Goal: Complete application form

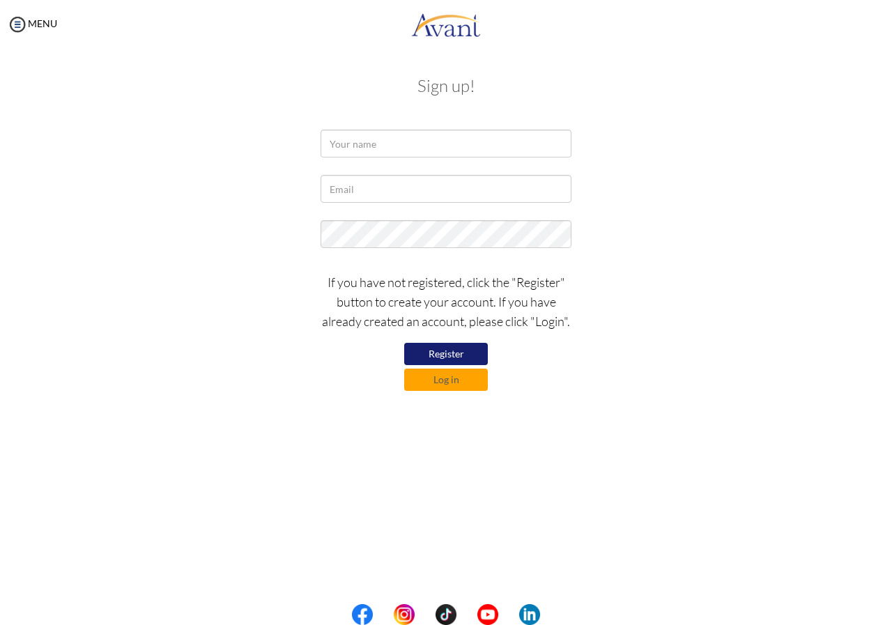
click at [434, 351] on button "Register" at bounding box center [446, 354] width 84 height 22
click at [447, 356] on button "Register" at bounding box center [446, 354] width 84 height 22
click at [385, 146] on input "text" at bounding box center [446, 144] width 251 height 28
click at [368, 193] on input "text" at bounding box center [446, 189] width 251 height 28
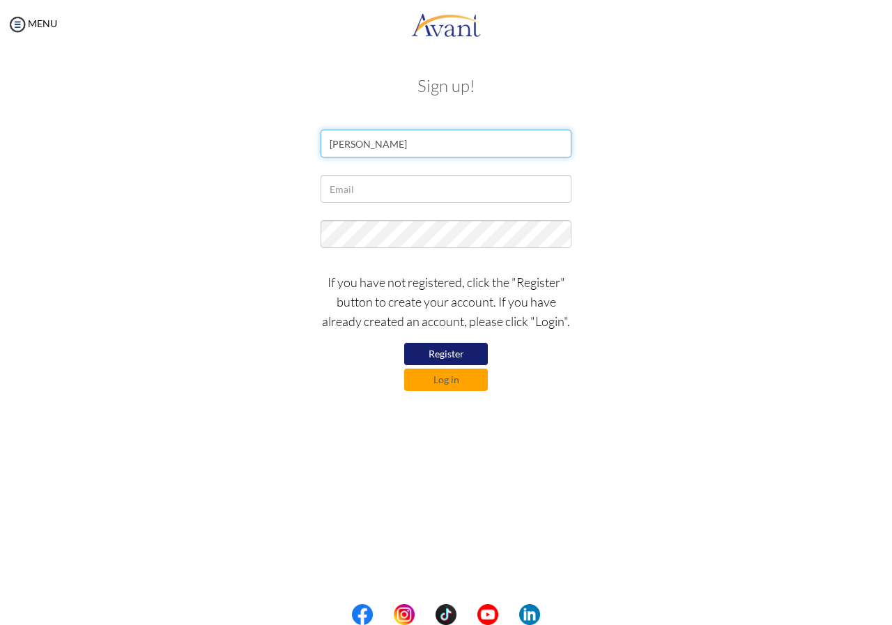
click at [385, 144] on input "ESTHER" at bounding box center [446, 144] width 251 height 28
type input "ESTHER WAIRIMU"
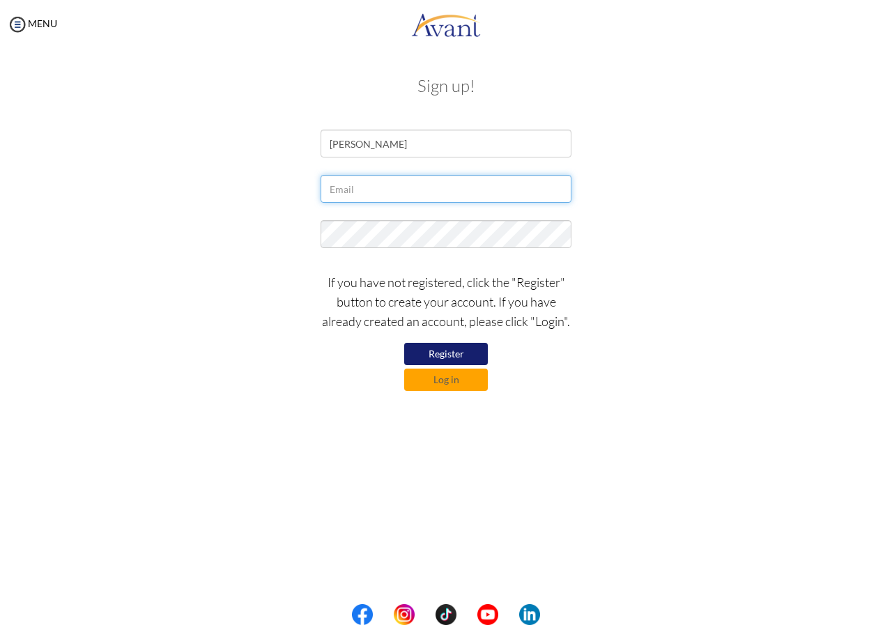
click at [365, 192] on input "text" at bounding box center [446, 189] width 251 height 28
type input "W"
type input "wairimuesther1992@gmail.com"
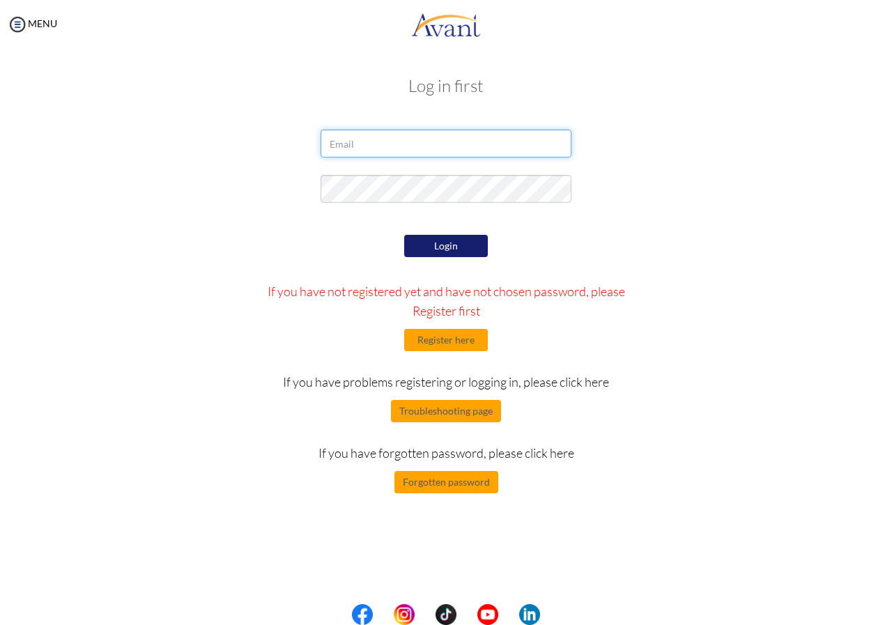
click at [431, 145] on input "email" at bounding box center [446, 144] width 251 height 28
type input "[EMAIL_ADDRESS][DOMAIN_NAME]"
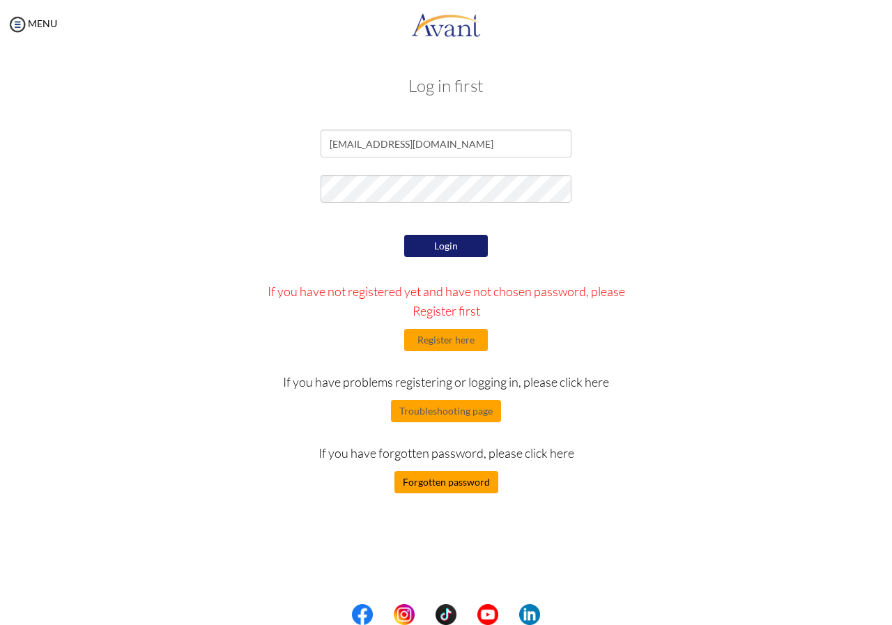
click at [454, 486] on button "Forgotten password" at bounding box center [446, 482] width 104 height 22
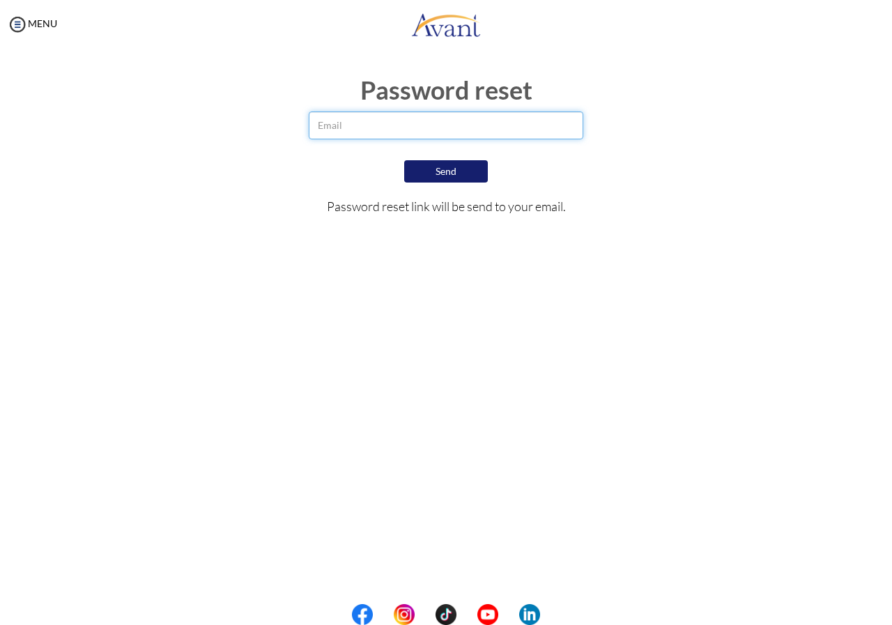
click at [411, 128] on input "email" at bounding box center [446, 125] width 274 height 28
type input "[EMAIL_ADDRESS][DOMAIN_NAME]"
click at [445, 167] on button "Send" at bounding box center [446, 171] width 84 height 22
click at [440, 174] on button "Send" at bounding box center [446, 171] width 84 height 22
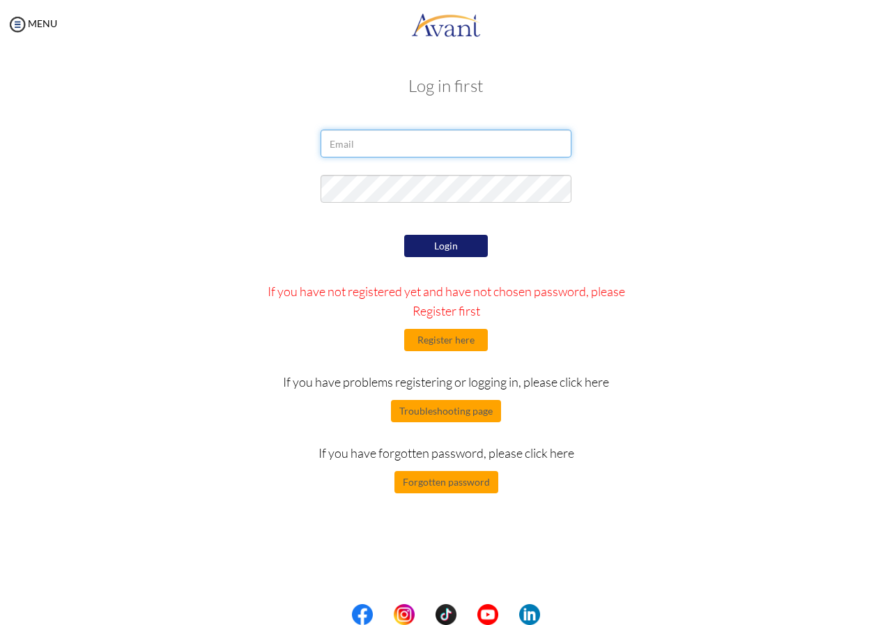
click at [422, 151] on input "email" at bounding box center [446, 144] width 251 height 28
type input "[EMAIL_ADDRESS][DOMAIN_NAME]"
click at [441, 248] on button "Login" at bounding box center [446, 246] width 84 height 22
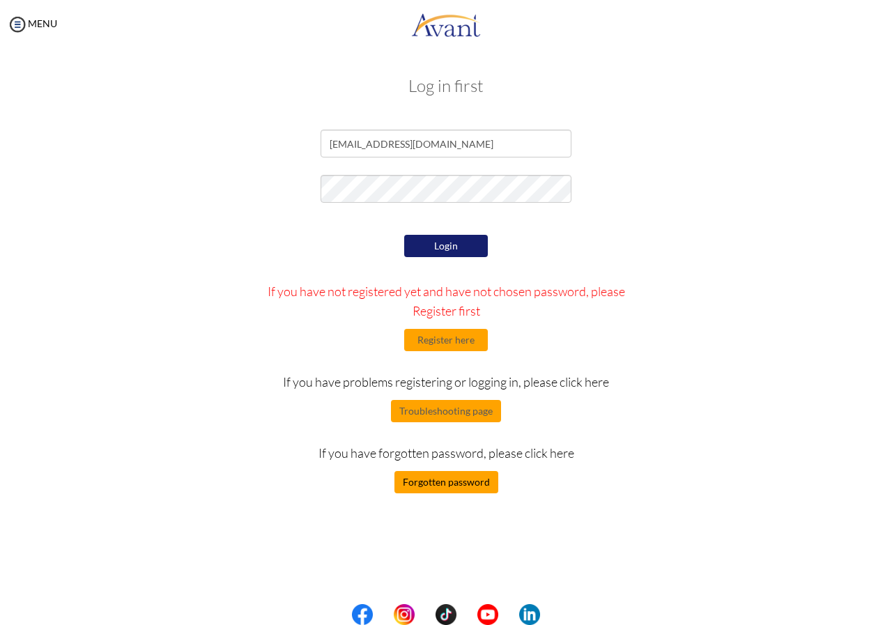
click at [453, 486] on button "Forgotten password" at bounding box center [446, 482] width 104 height 22
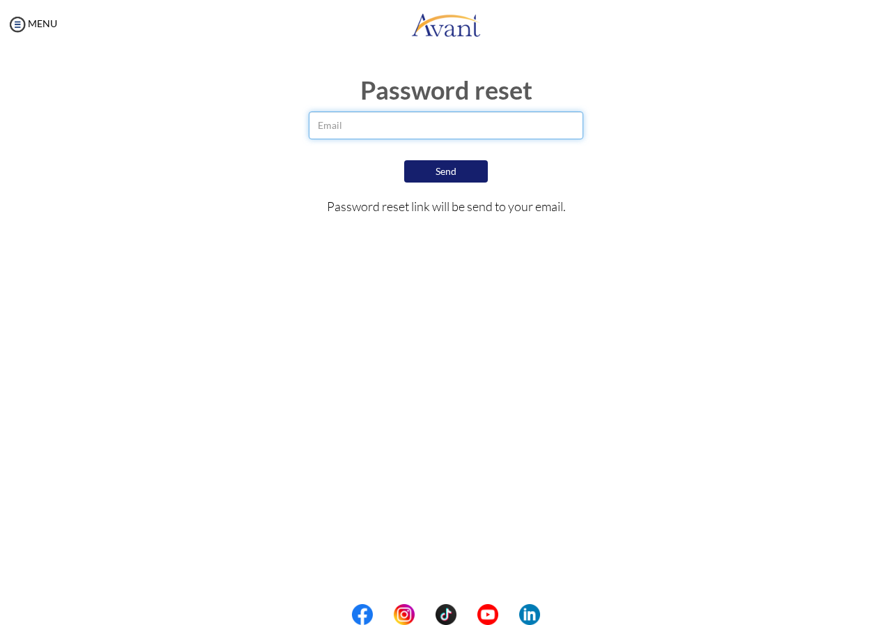
click at [365, 123] on input "email" at bounding box center [446, 125] width 274 height 28
type input "[EMAIL_ADDRESS][DOMAIN_NAME]"
click at [453, 178] on button "Send" at bounding box center [446, 171] width 84 height 22
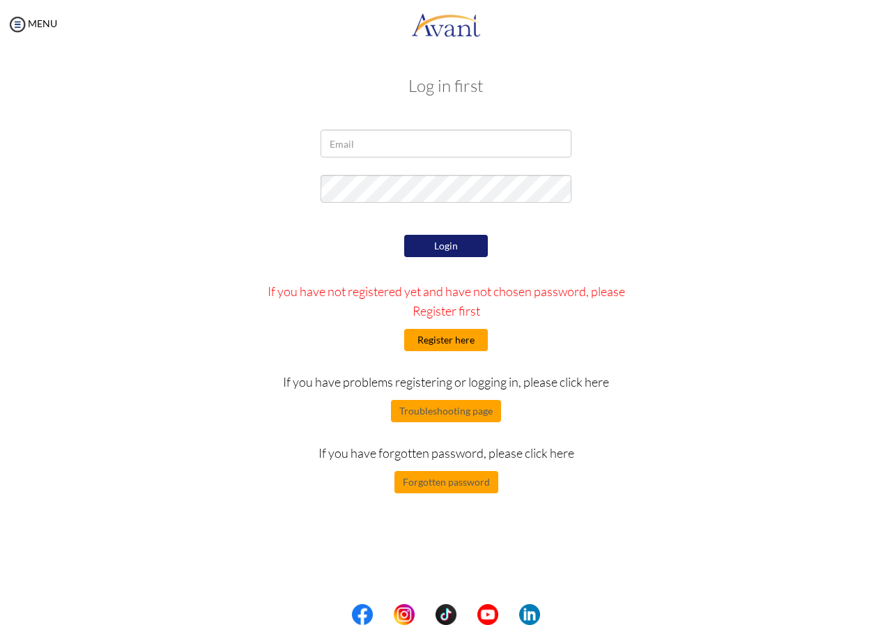
click at [440, 344] on button "Register here" at bounding box center [446, 340] width 84 height 22
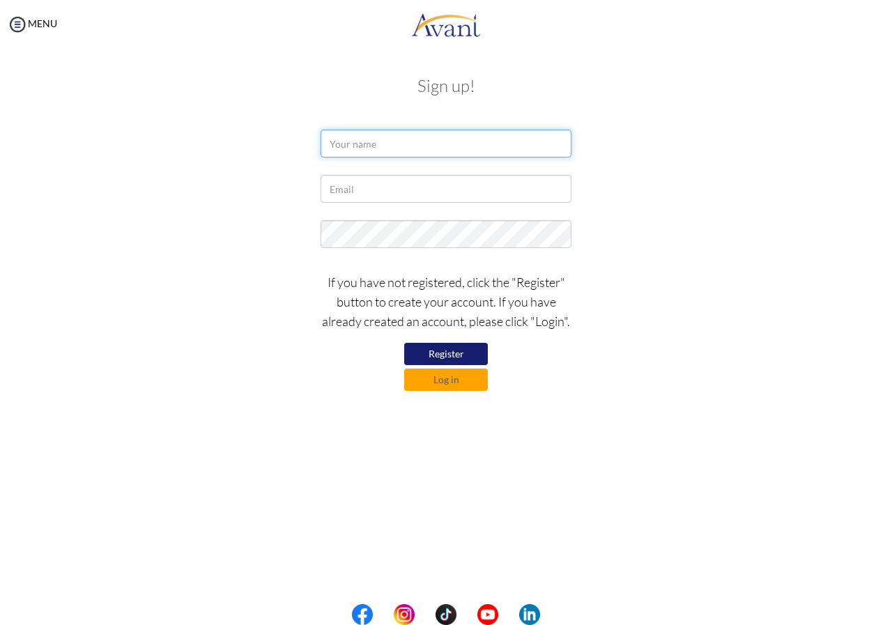
click at [403, 147] on input "text" at bounding box center [446, 144] width 251 height 28
type input "ESTHER WAIRIMU"
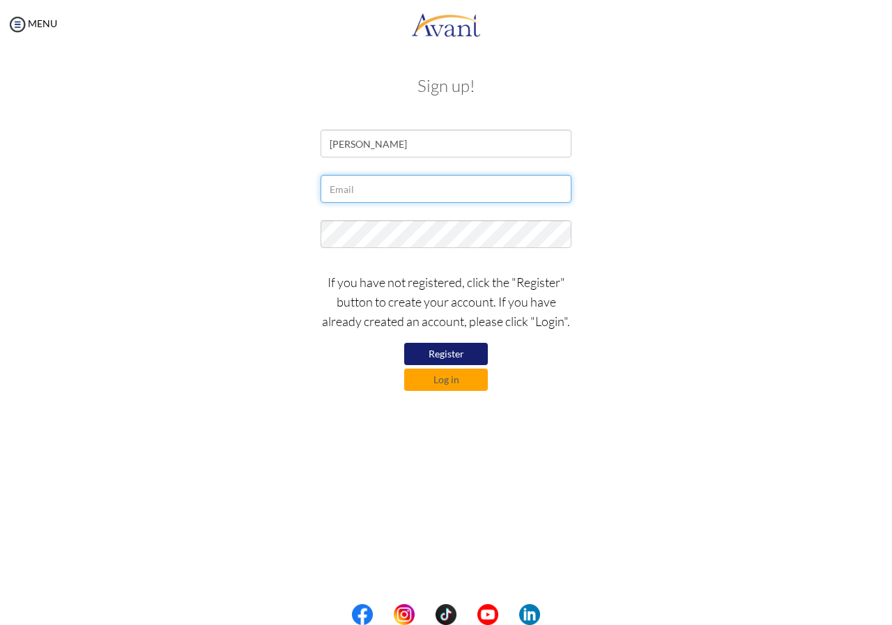
click at [377, 190] on input "text" at bounding box center [446, 189] width 251 height 28
type input "[EMAIL_ADDRESS][DOMAIN_NAME]"
click at [448, 355] on button "Register" at bounding box center [446, 354] width 84 height 22
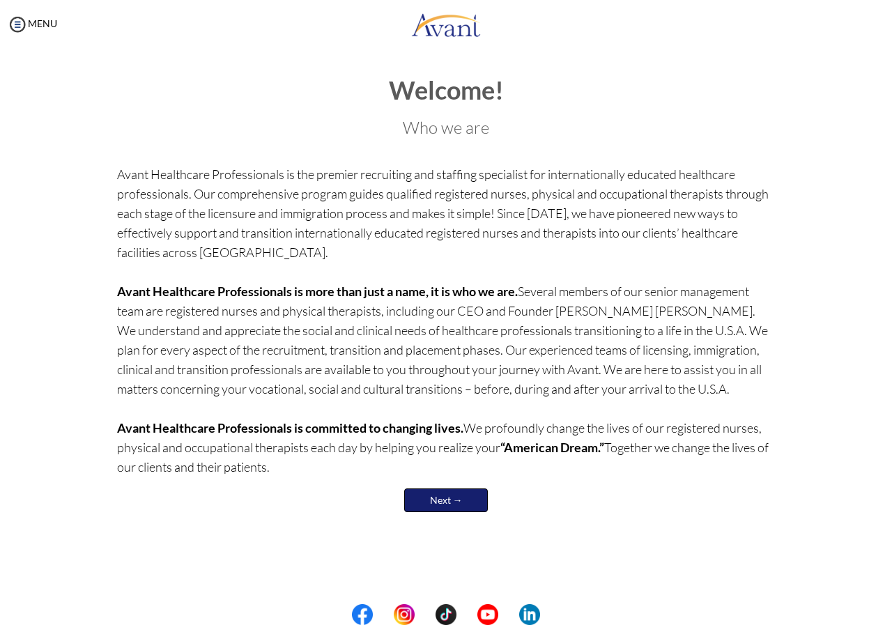
click at [461, 498] on link "Next →" at bounding box center [446, 500] width 84 height 24
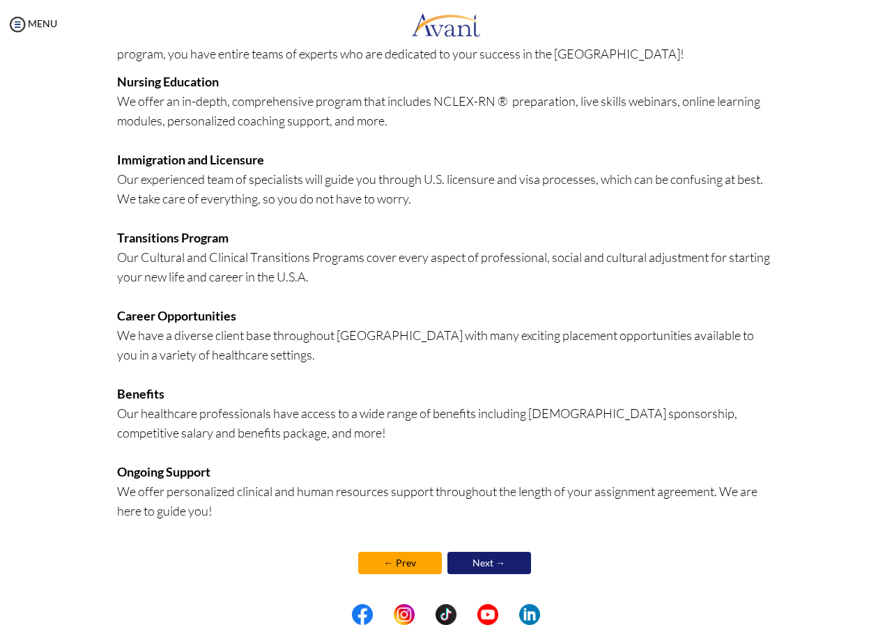
scroll to position [158, 0]
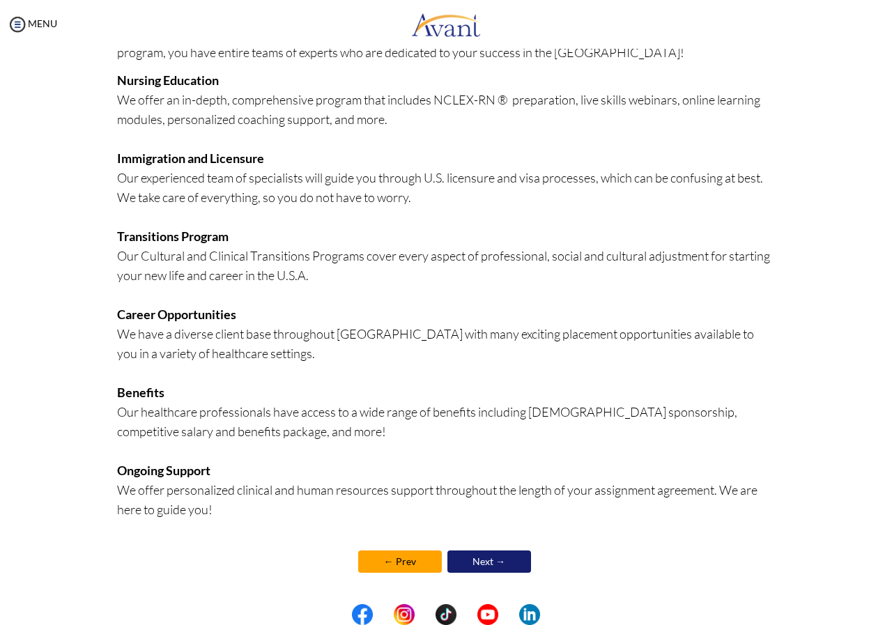
click at [500, 563] on link "Next →" at bounding box center [489, 561] width 84 height 22
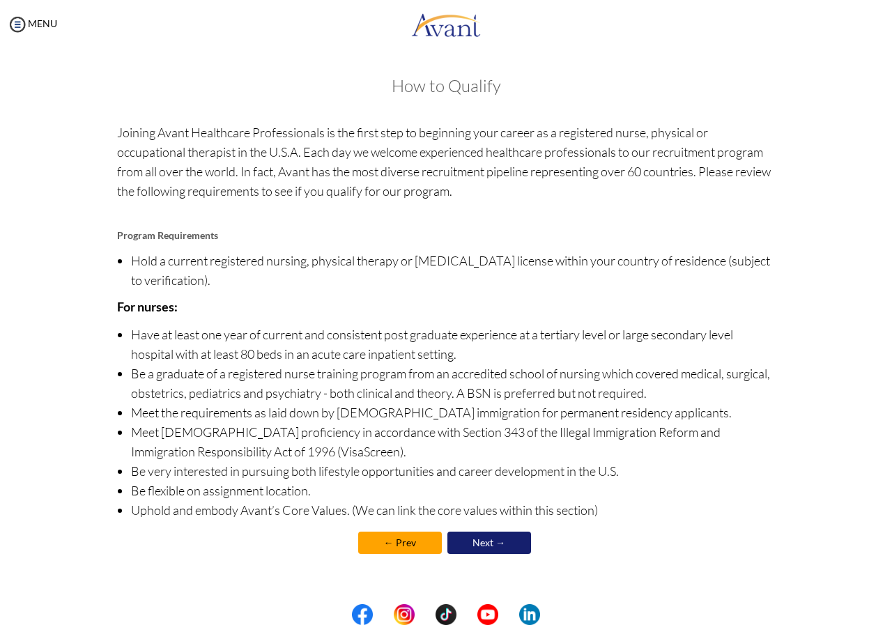
click at [495, 539] on link "Next →" at bounding box center [489, 543] width 84 height 22
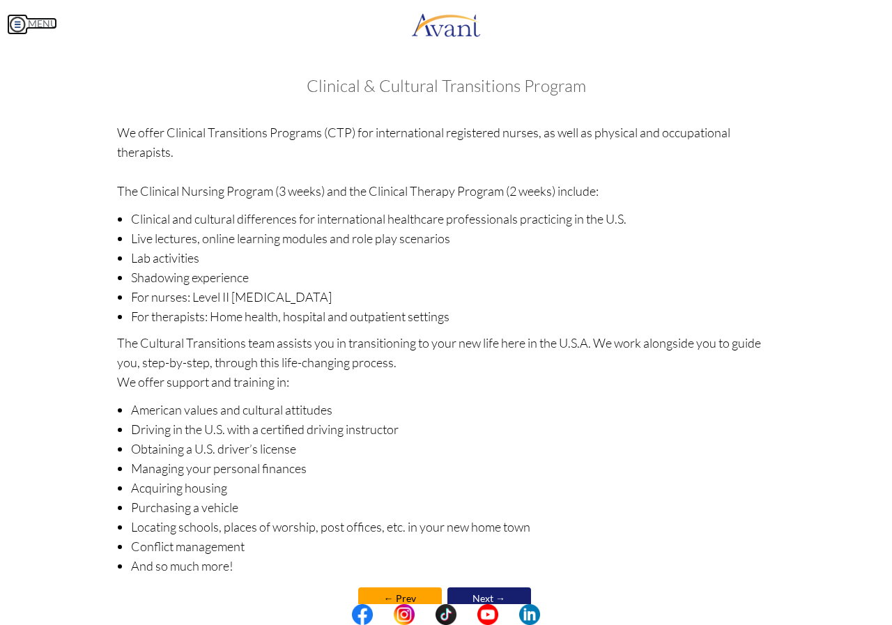
click at [20, 26] on img at bounding box center [17, 24] width 21 height 21
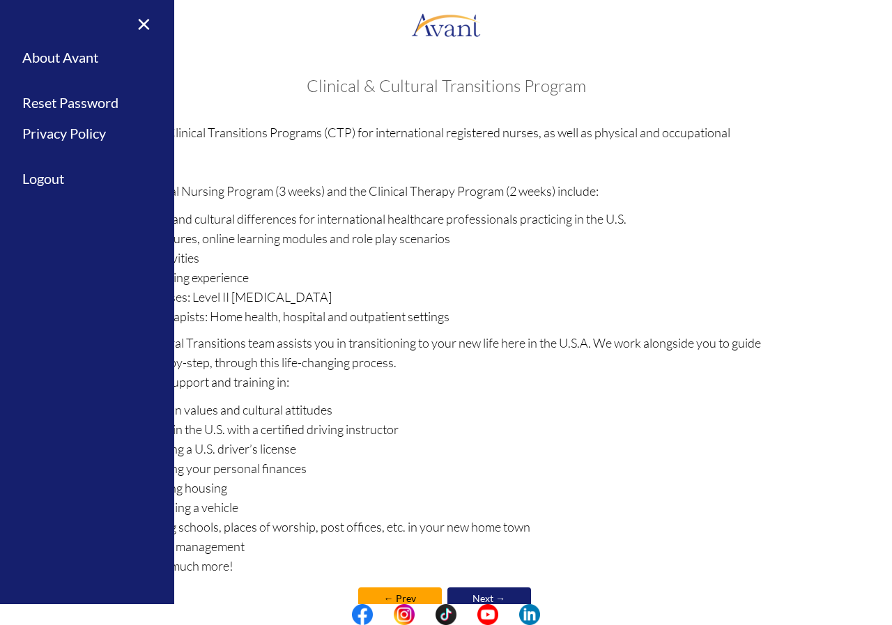
click at [246, 72] on div "Welcome! Who we are Avant Healthcare Professionals is the premier recruiting an…" at bounding box center [446, 345] width 679 height 564
click at [144, 23] on link "×" at bounding box center [135, 23] width 43 height 47
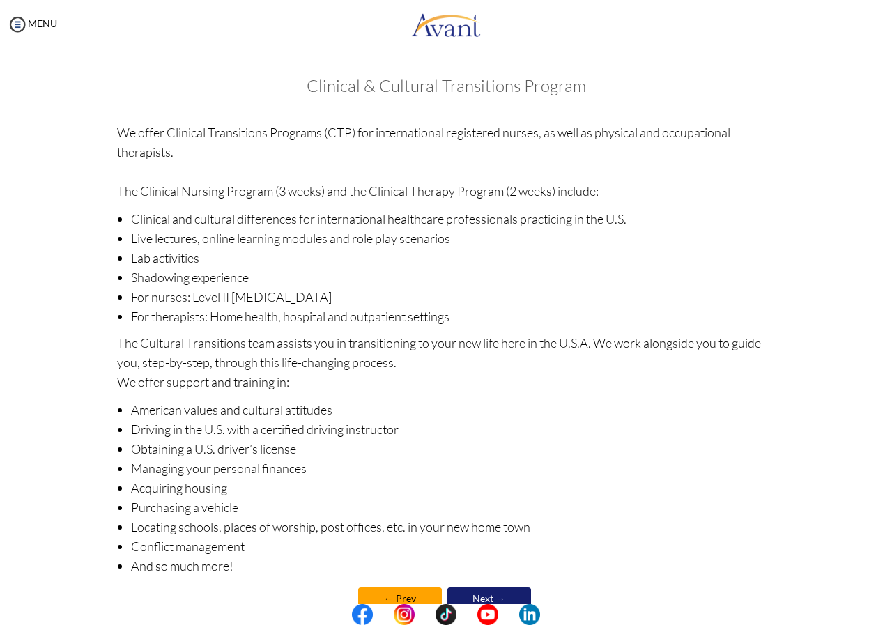
click at [500, 592] on link "Next →" at bounding box center [489, 598] width 84 height 22
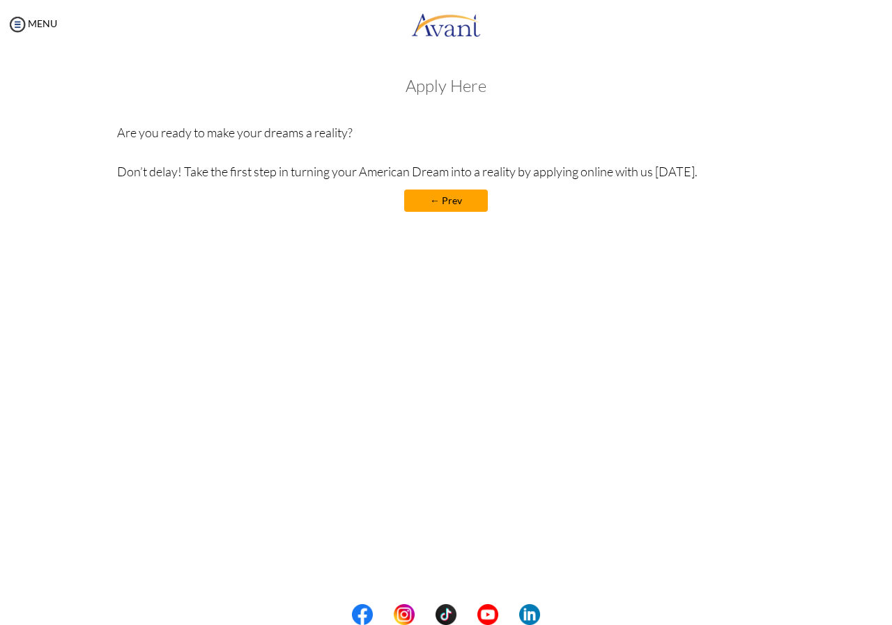
click at [466, 204] on link "← Prev" at bounding box center [446, 201] width 84 height 22
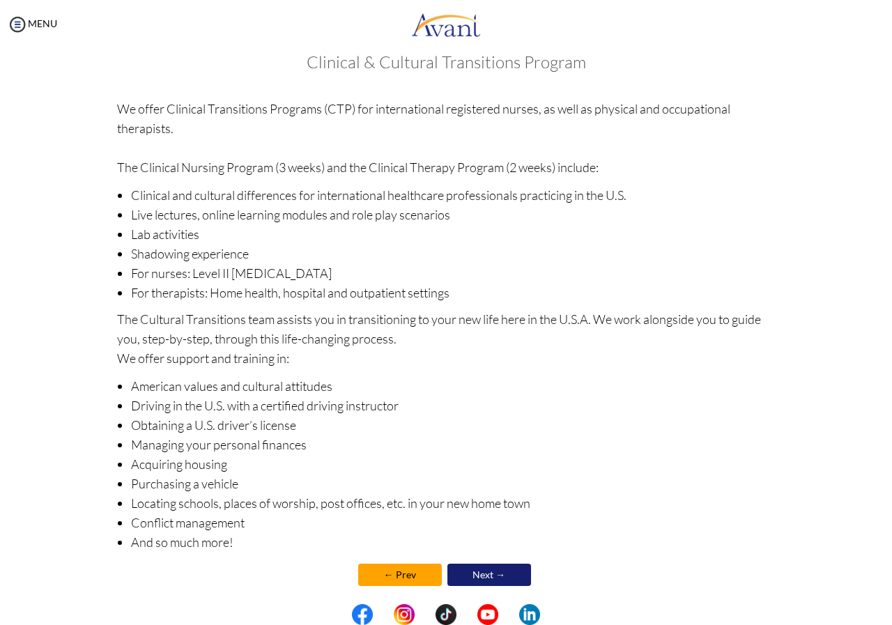
scroll to position [37, 0]
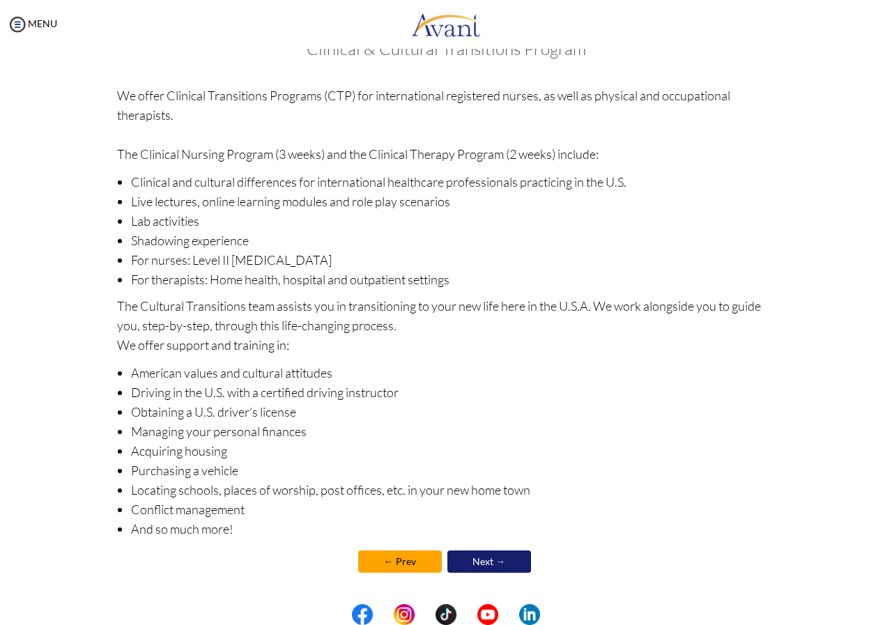
click at [487, 564] on link "Next →" at bounding box center [489, 561] width 84 height 22
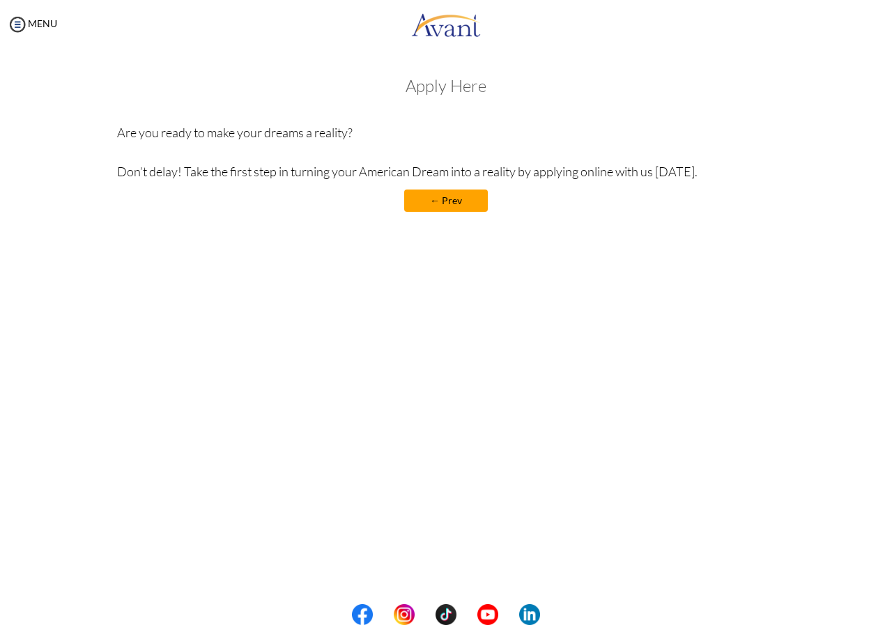
click at [442, 200] on link "← Prev" at bounding box center [446, 201] width 84 height 22
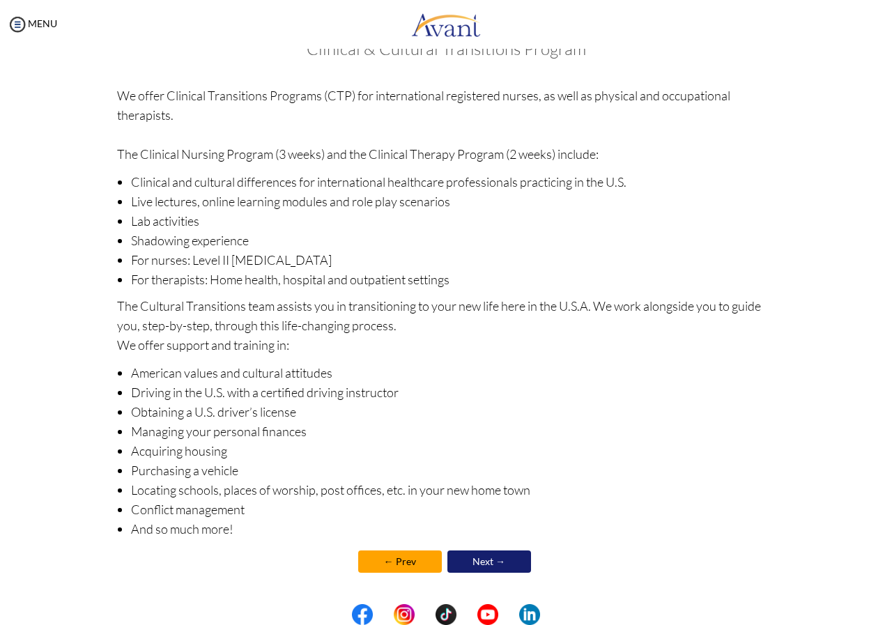
click at [493, 564] on link "Next →" at bounding box center [489, 561] width 84 height 22
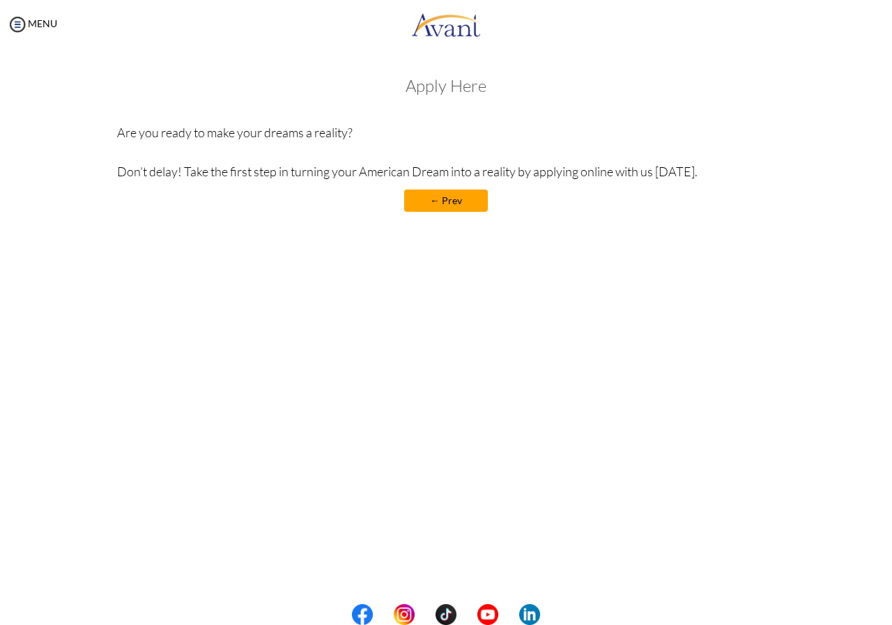
click at [416, 206] on link "← Prev" at bounding box center [446, 201] width 84 height 22
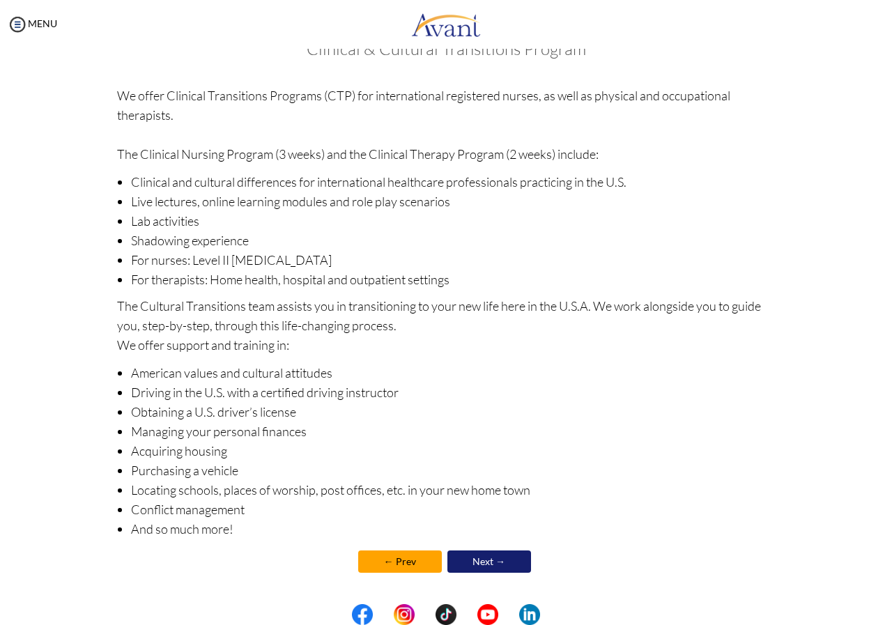
click at [376, 561] on link "← Prev" at bounding box center [400, 561] width 84 height 22
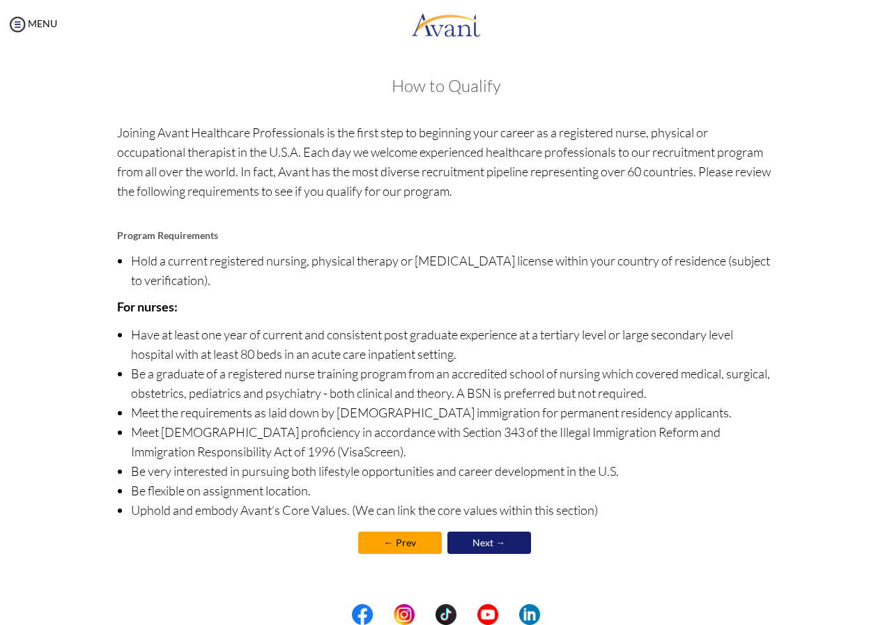
click at [386, 540] on link "← Prev" at bounding box center [400, 543] width 84 height 22
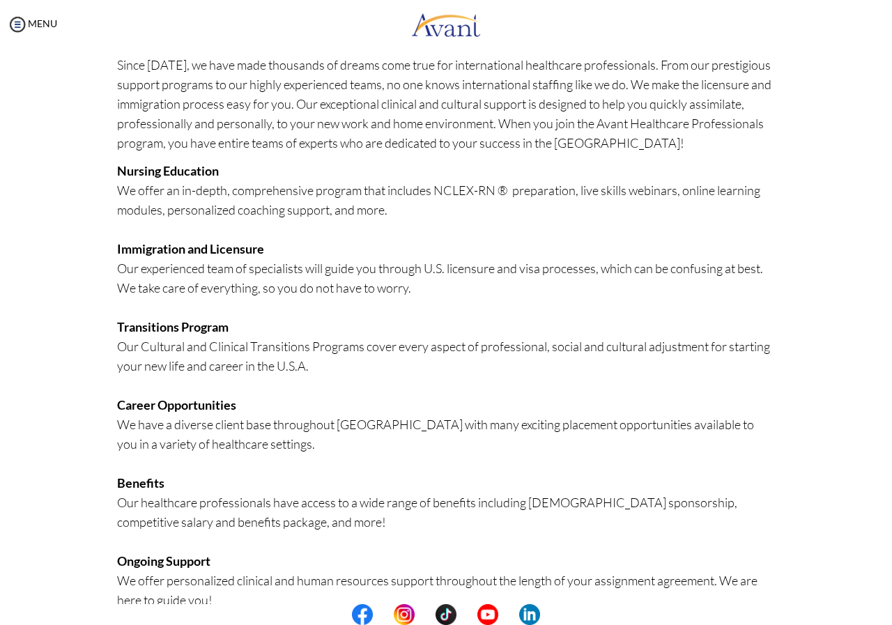
scroll to position [158, 0]
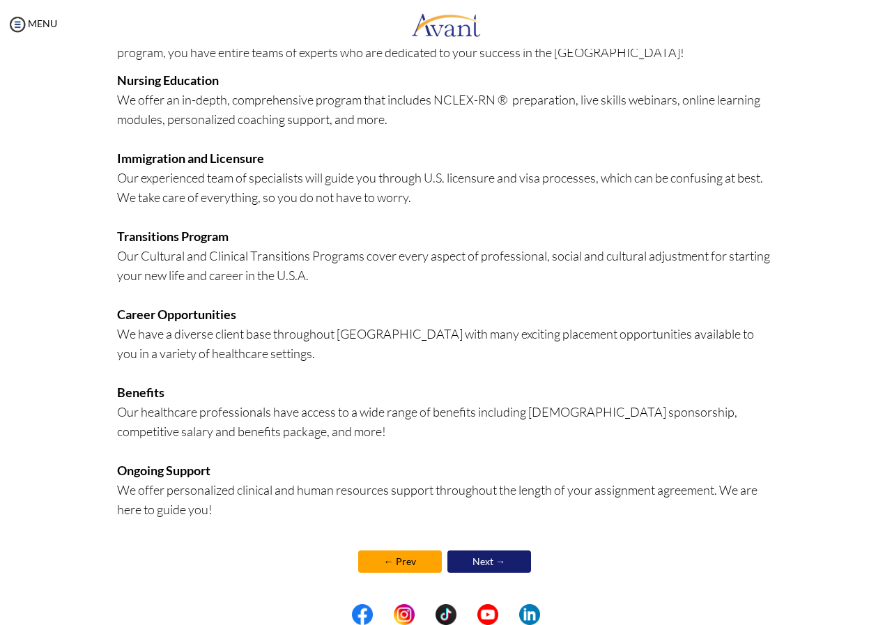
click at [388, 571] on link "← Prev" at bounding box center [400, 561] width 84 height 22
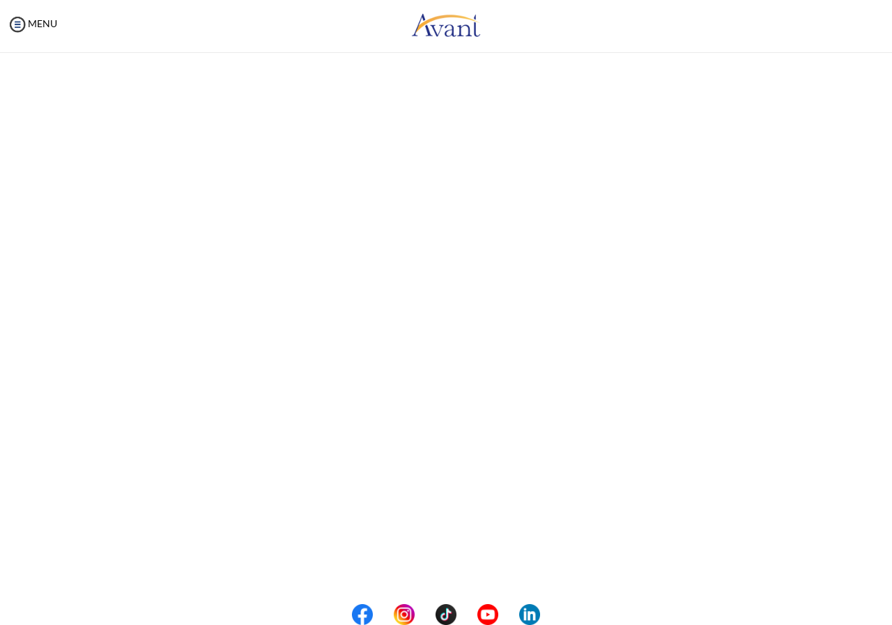
scroll to position [0, 0]
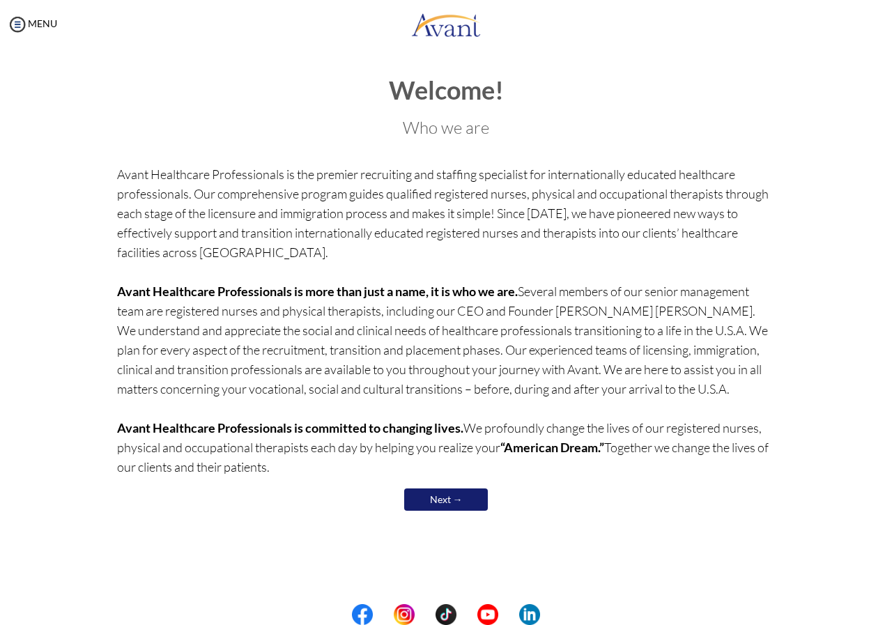
click at [445, 506] on link "Next →" at bounding box center [446, 499] width 84 height 22
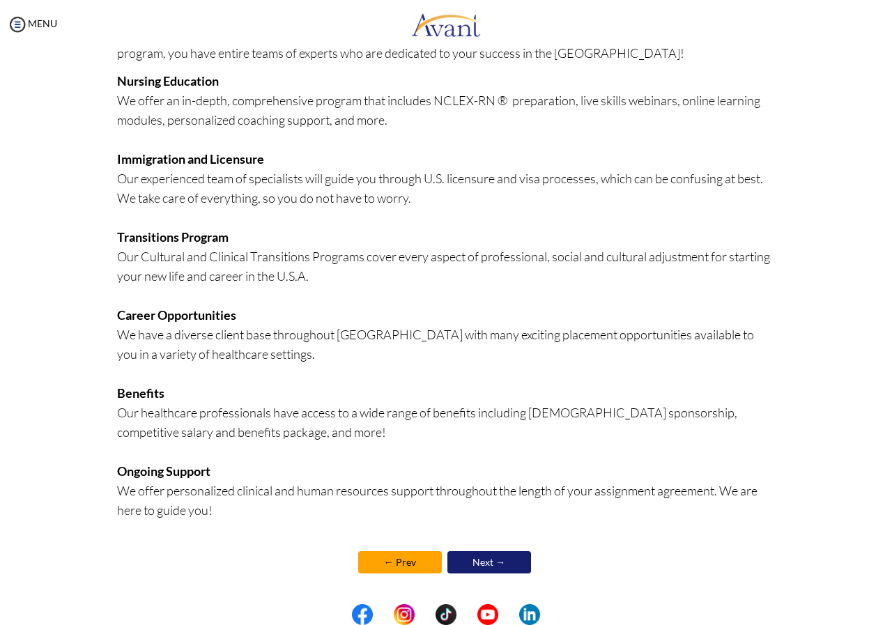
scroll to position [158, 0]
click at [480, 560] on link "Next →" at bounding box center [489, 561] width 84 height 22
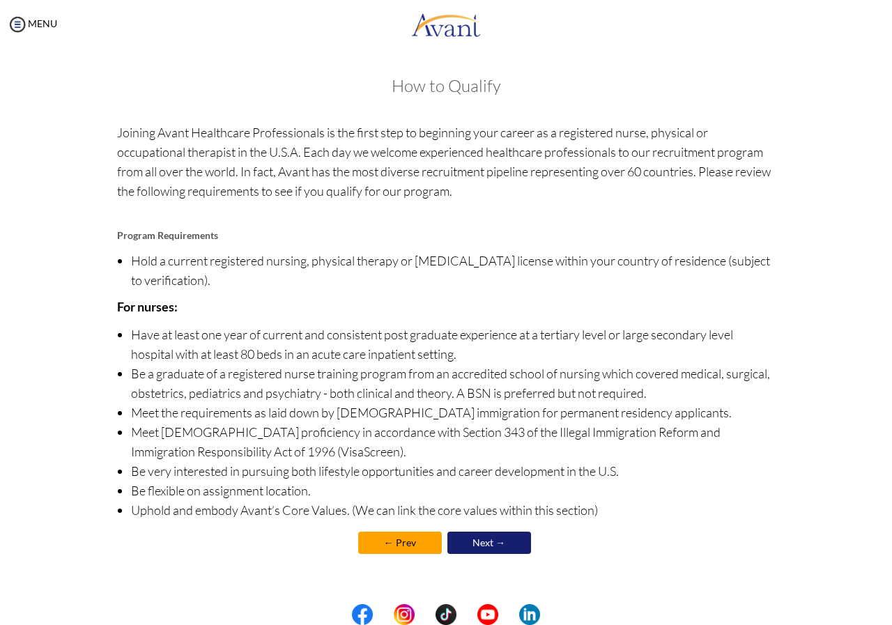
click at [498, 547] on link "Next →" at bounding box center [489, 543] width 84 height 22
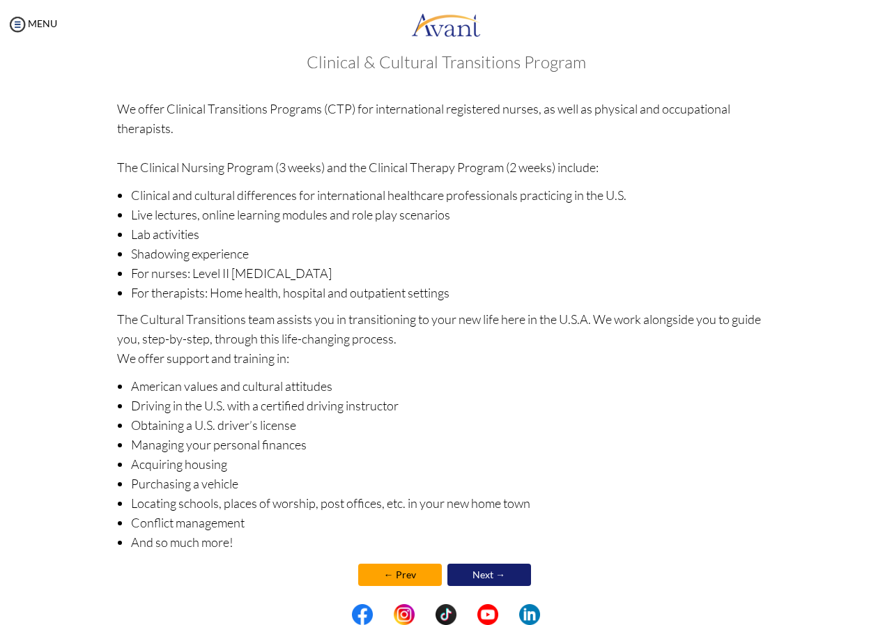
scroll to position [37, 0]
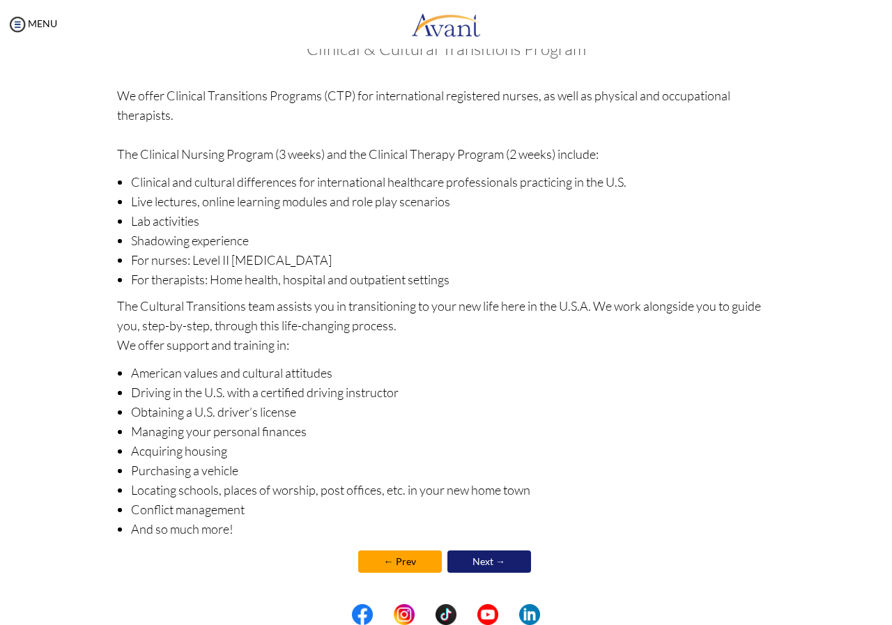
click at [491, 571] on link "Next →" at bounding box center [489, 561] width 84 height 22
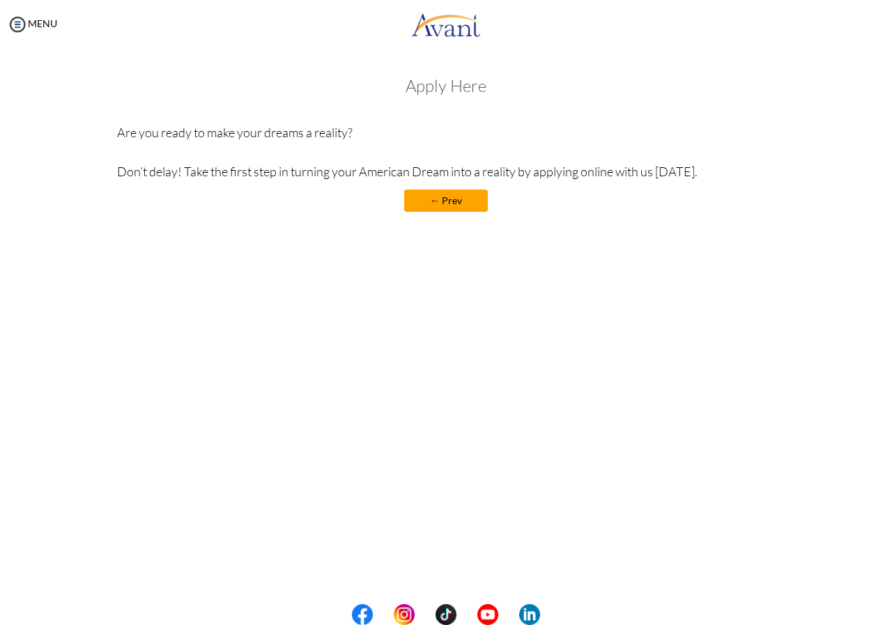
click at [472, 209] on link "← Prev" at bounding box center [446, 201] width 84 height 22
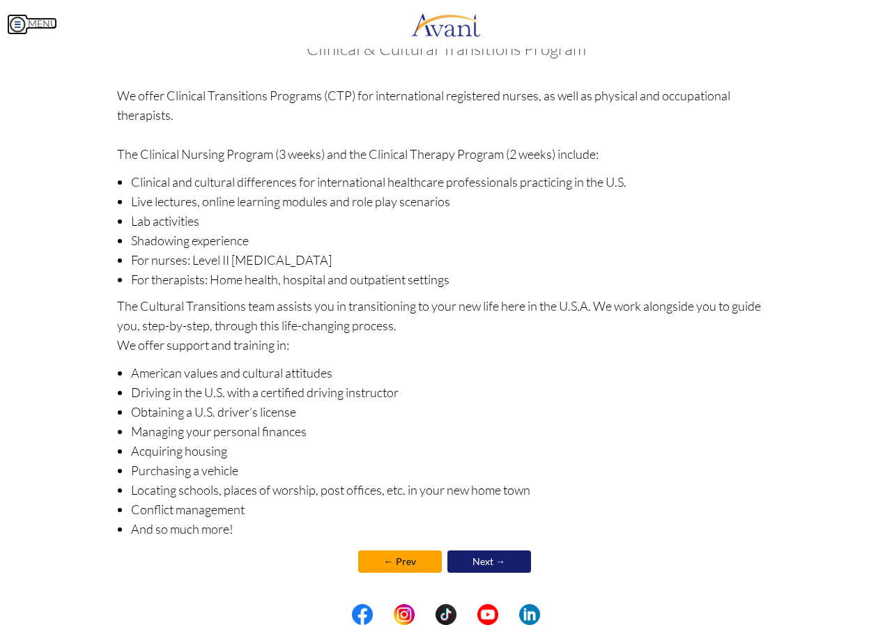
click at [20, 24] on img at bounding box center [17, 24] width 21 height 21
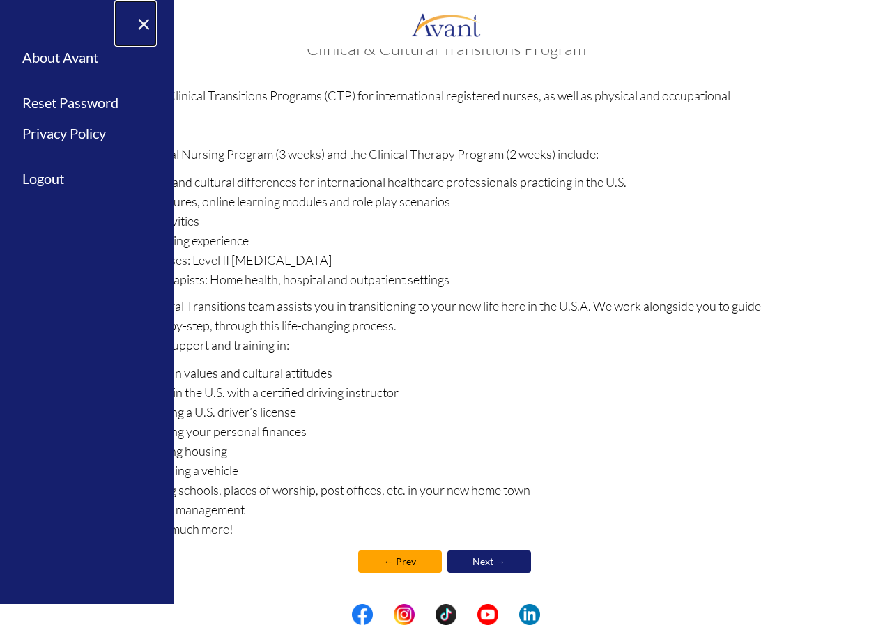
click at [144, 26] on link "×" at bounding box center [135, 23] width 43 height 47
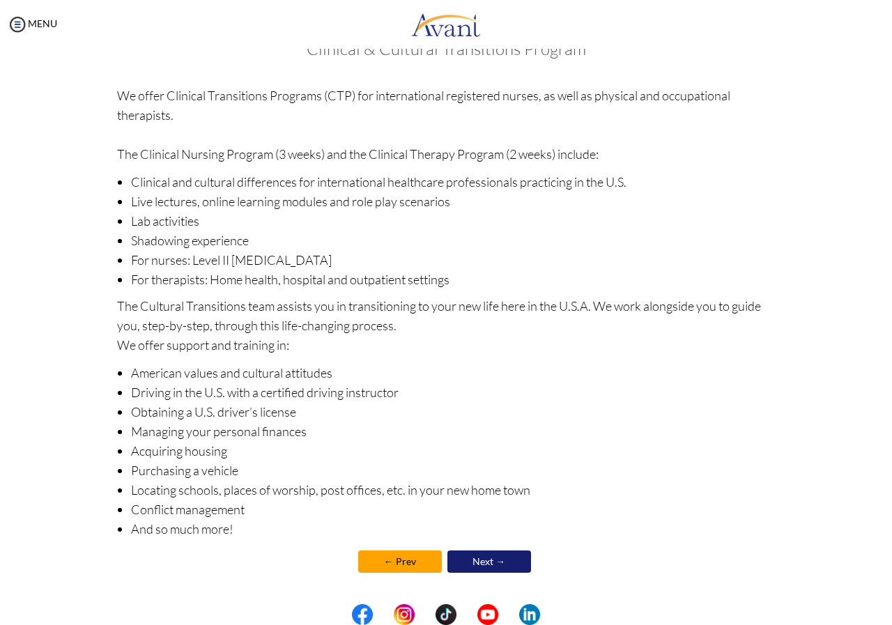
click at [493, 559] on link "Next →" at bounding box center [489, 561] width 84 height 22
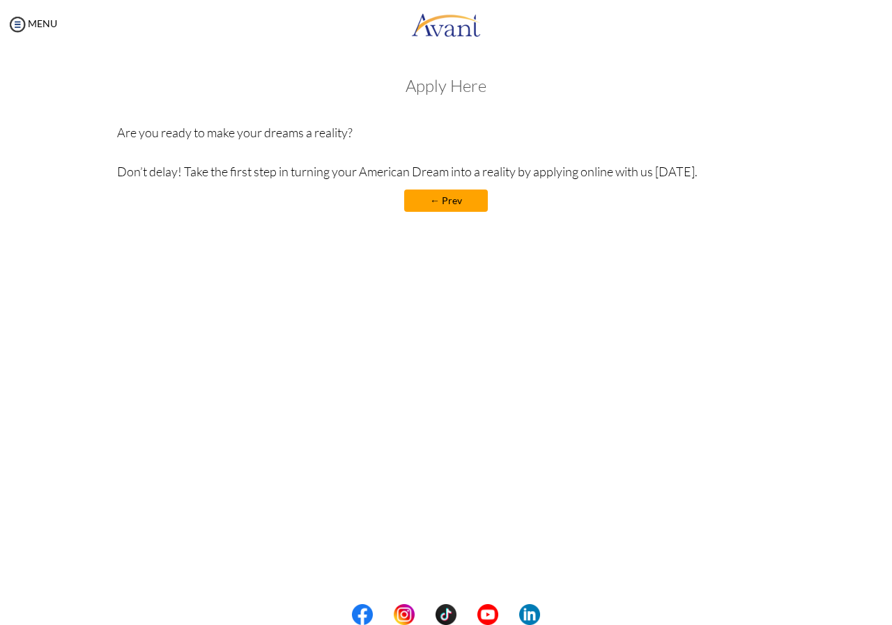
click at [420, 87] on h3 "Apply Here" at bounding box center [446, 86] width 658 height 18
click at [442, 86] on h3 "Apply Here" at bounding box center [446, 86] width 658 height 18
click at [489, 82] on h3 "Apply Here" at bounding box center [446, 86] width 658 height 18
click at [466, 84] on h3 "Apply Here" at bounding box center [446, 86] width 658 height 18
click at [417, 91] on h3 "Apply Here" at bounding box center [446, 86] width 658 height 18
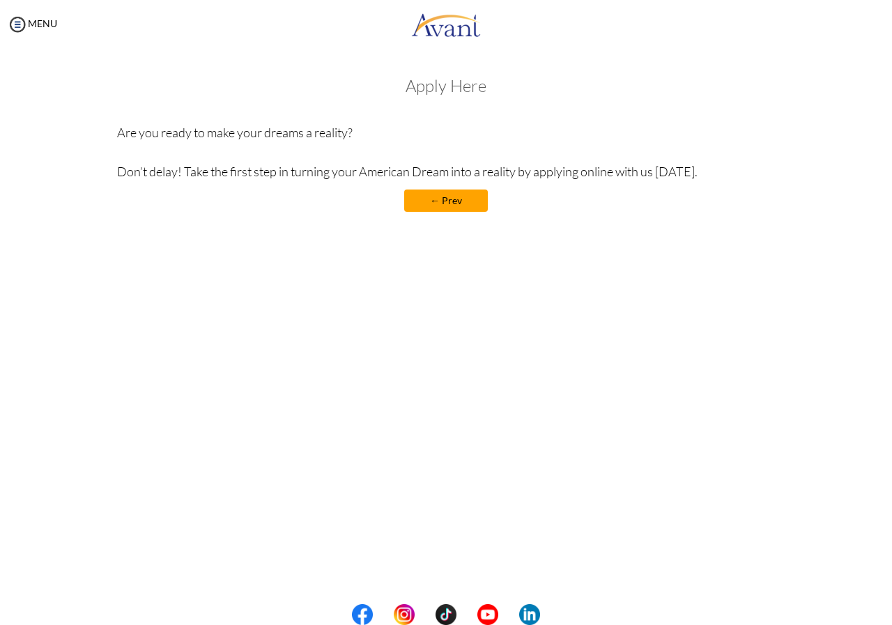
click at [436, 87] on h3 "Apply Here" at bounding box center [446, 86] width 658 height 18
click at [468, 84] on h3 "Apply Here" at bounding box center [446, 86] width 658 height 18
drag, startPoint x: 478, startPoint y: 91, endPoint x: 484, endPoint y: 111, distance: 20.5
click at [480, 95] on div "Apply Here Are you ready to make your dreams a reality? Don’t delay! Take the f…" at bounding box center [446, 151] width 658 height 149
click at [484, 111] on div "Apply Here Are you ready to make your dreams a reality? Don’t delay! Take the f…" at bounding box center [446, 151] width 658 height 149
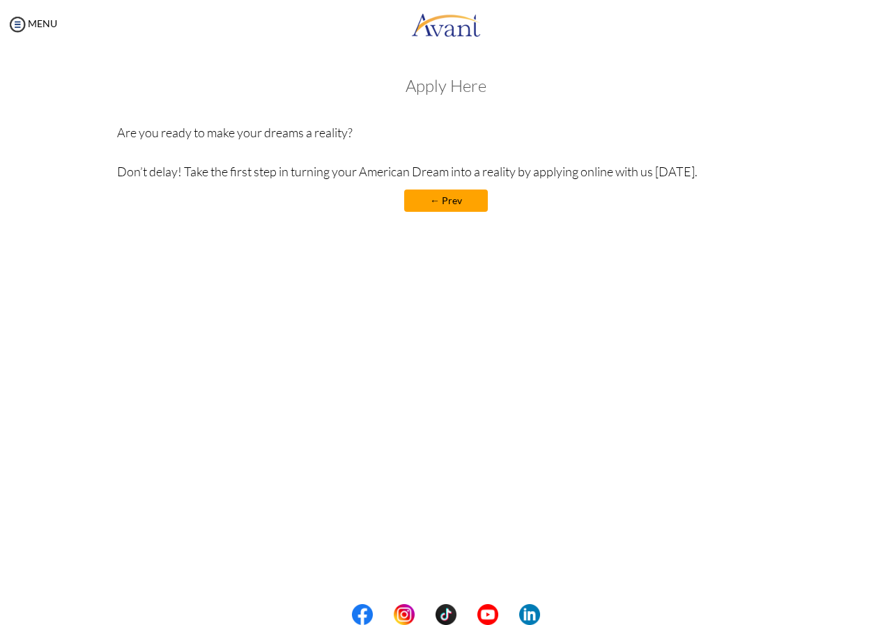
click at [438, 87] on h3 "Apply Here" at bounding box center [446, 86] width 658 height 18
click at [447, 194] on link "← Prev" at bounding box center [446, 201] width 84 height 22
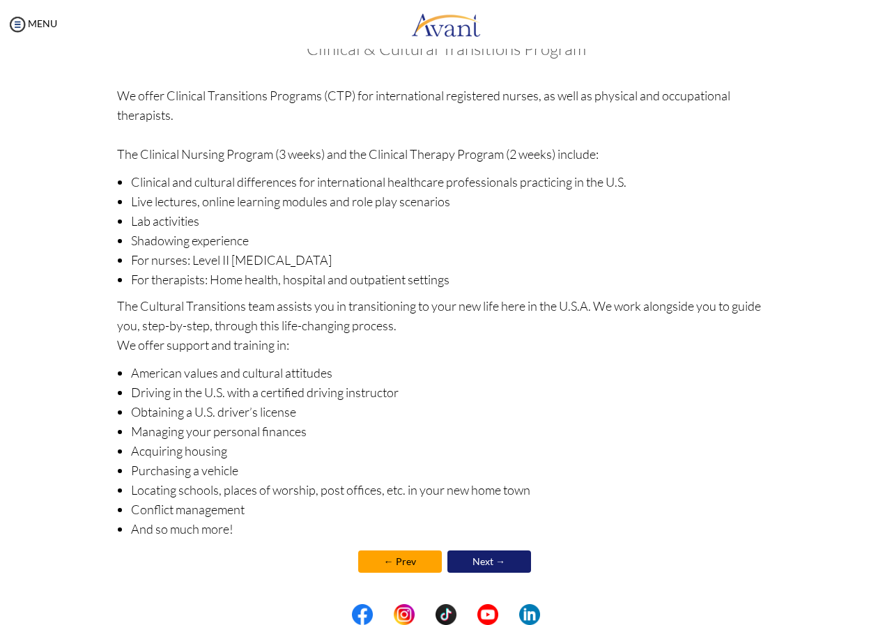
click at [413, 560] on link "← Prev" at bounding box center [400, 561] width 84 height 22
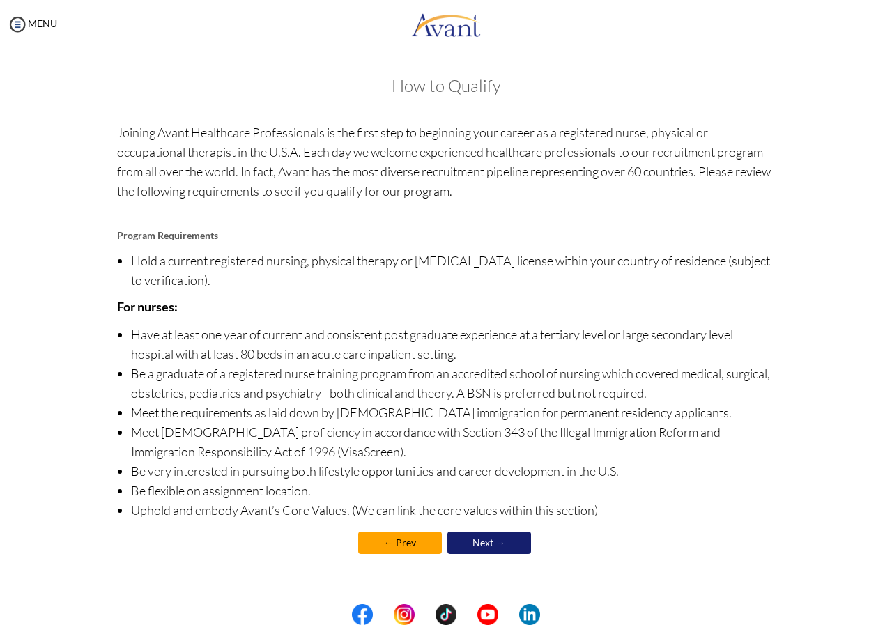
click at [387, 550] on link "← Prev" at bounding box center [400, 543] width 84 height 22
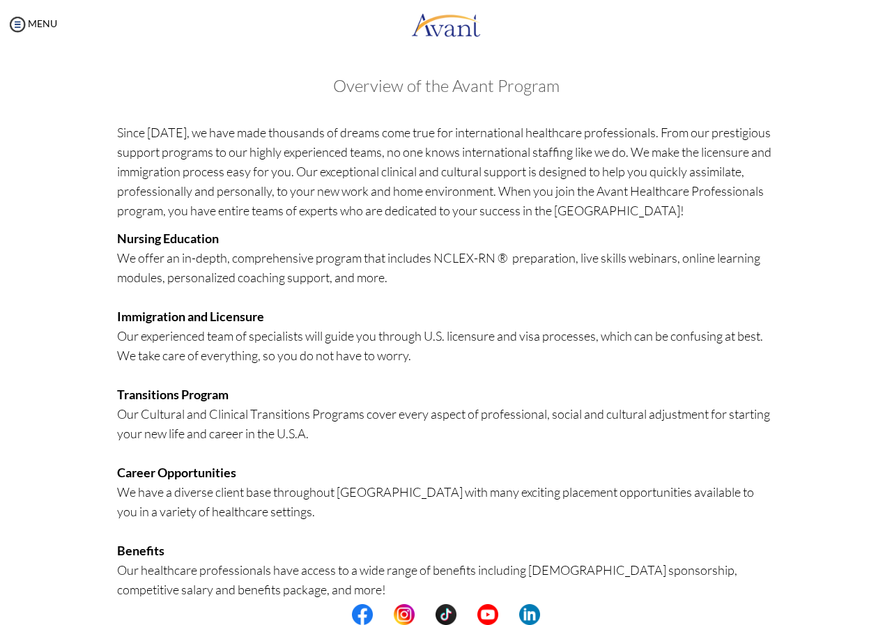
scroll to position [158, 0]
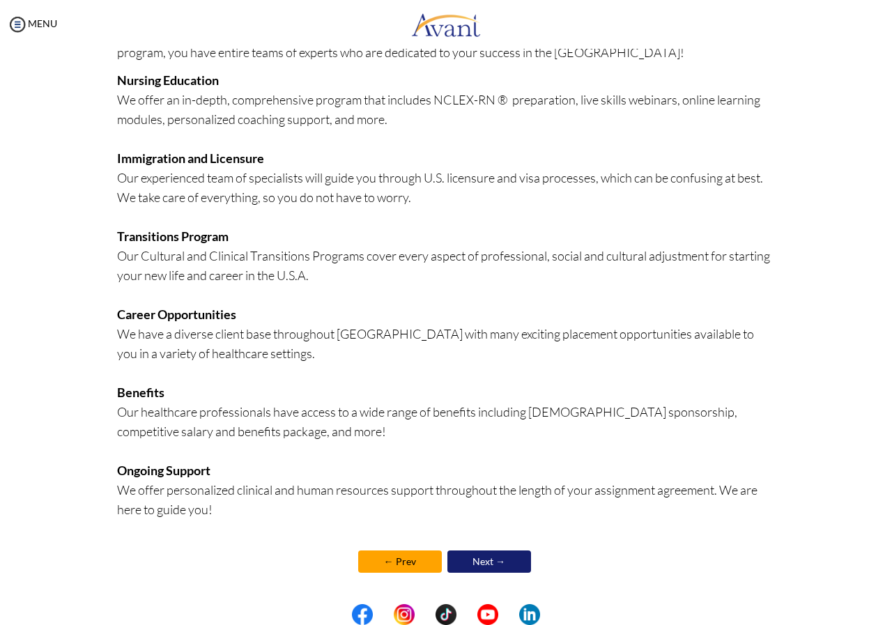
click at [378, 565] on link "← Prev" at bounding box center [400, 561] width 84 height 22
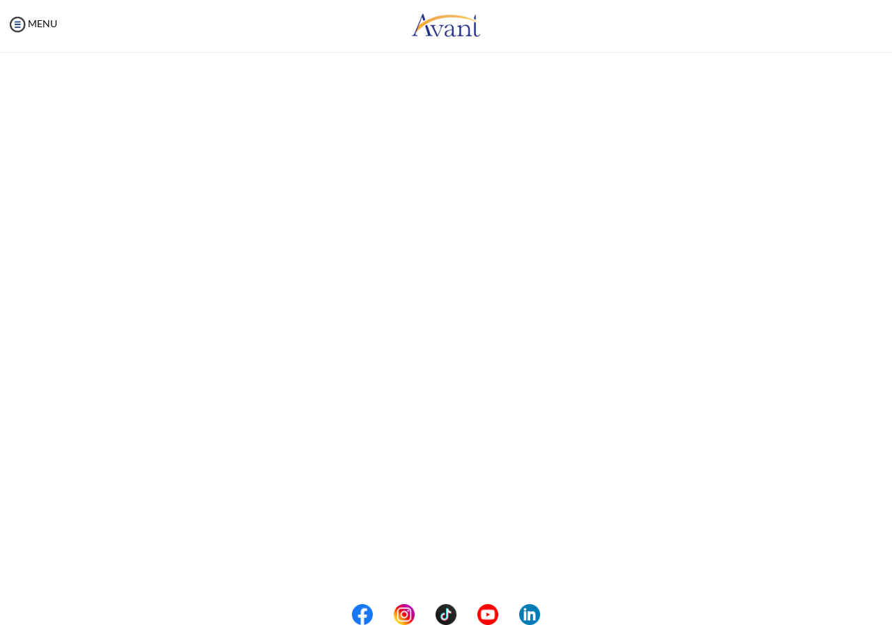
scroll to position [0, 0]
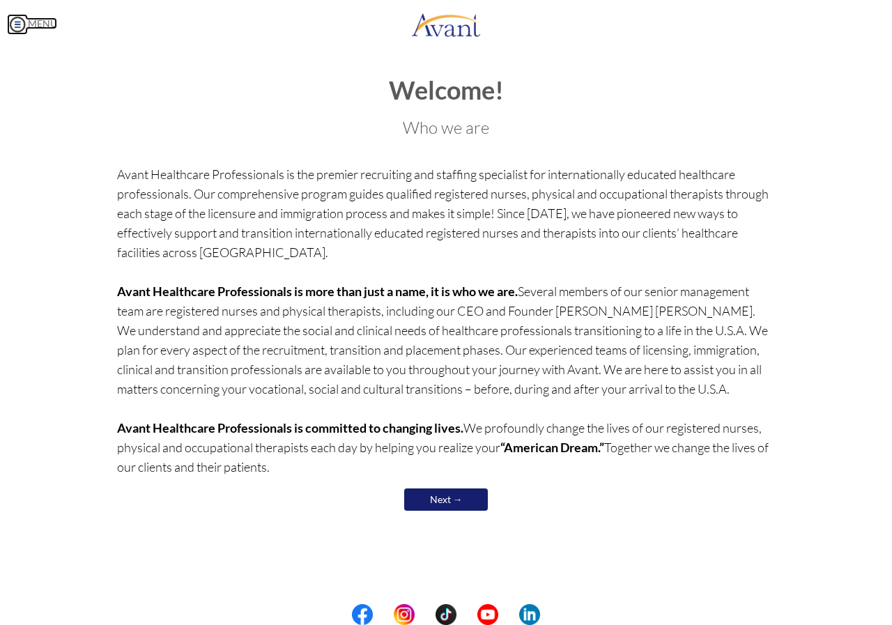
click at [21, 24] on img at bounding box center [17, 24] width 21 height 21
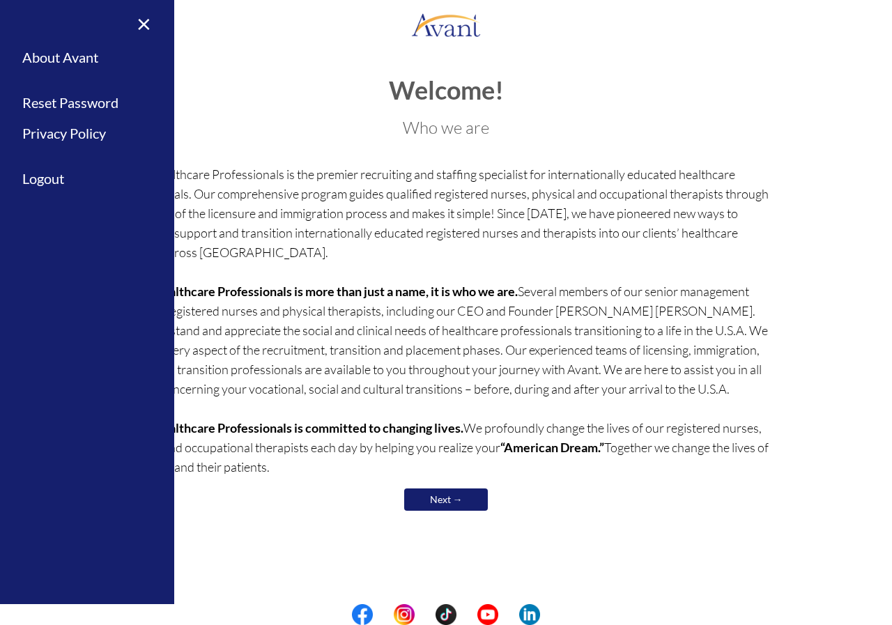
click at [230, 144] on div "Welcome! Who we are Avant Healthcare Professionals is the premier recruiting an…" at bounding box center [446, 303] width 658 height 452
click at [146, 22] on link "×" at bounding box center [135, 23] width 43 height 47
